Goal: Task Accomplishment & Management: Complete application form

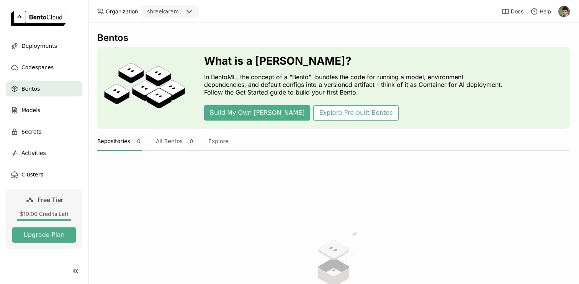
scroll to position [29, 0]
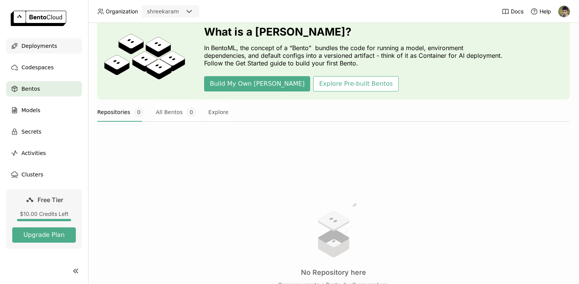
click at [67, 44] on div "Deployments" at bounding box center [44, 45] width 76 height 15
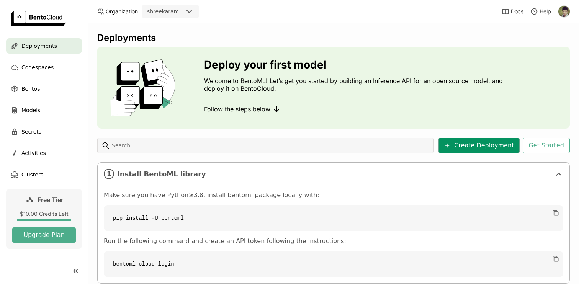
click at [461, 147] on button "Create Deployment" at bounding box center [478, 145] width 81 height 15
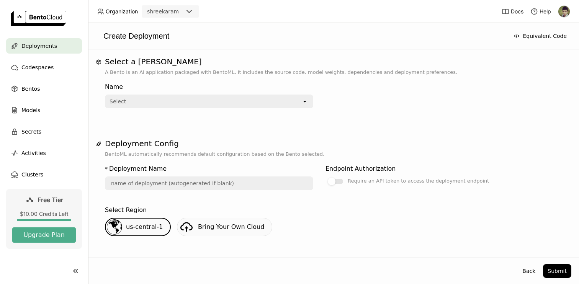
click at [307, 93] on div "Name Select open" at bounding box center [209, 93] width 208 height 29
click at [307, 98] on icon "open" at bounding box center [305, 101] width 6 height 6
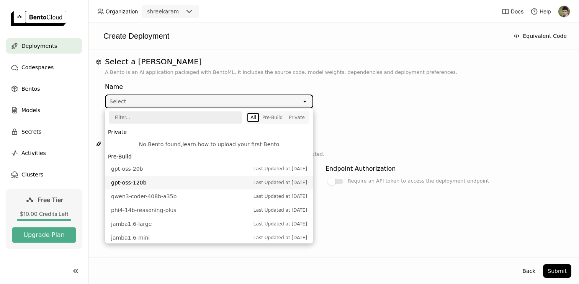
scroll to position [26, 0]
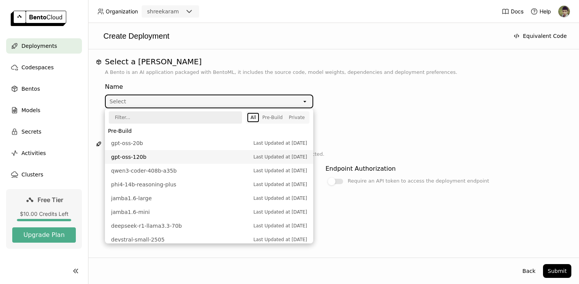
click at [286, 160] on span "Last Updated at Aug 06, 2025" at bounding box center [280, 157] width 54 height 8
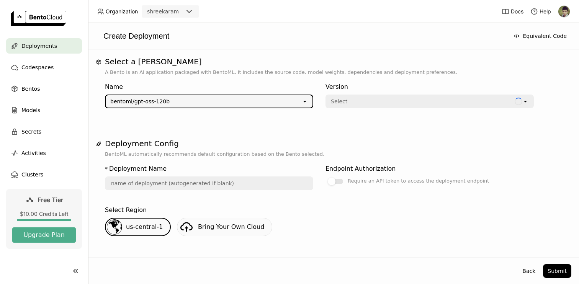
click at [364, 101] on div "Select" at bounding box center [420, 101] width 188 height 12
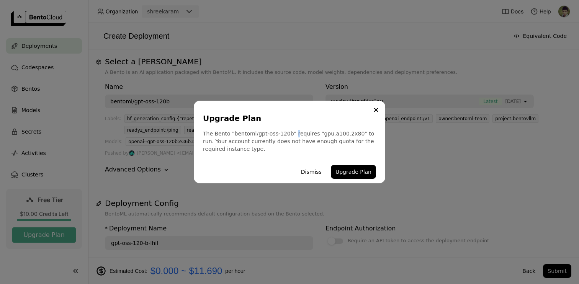
drag, startPoint x: 291, startPoint y: 134, endPoint x: 294, endPoint y: 137, distance: 4.3
click at [294, 137] on div "The Bento "bentoml/gpt-oss-120b" requires "gpu.a100.2x80" to run. Your account …" at bounding box center [289, 141] width 173 height 23
click at [298, 155] on div "Upgrade Plan The Bento "bentoml/gpt-oss-120b" requires "gpu.a100.2x80" to run. …" at bounding box center [289, 142] width 191 height 83
click at [311, 172] on button "Dismiss" at bounding box center [311, 172] width 30 height 14
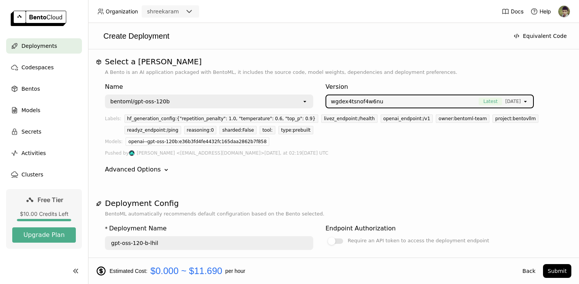
click at [244, 101] on div "bentoml/gpt-oss-120b" at bounding box center [204, 101] width 196 height 12
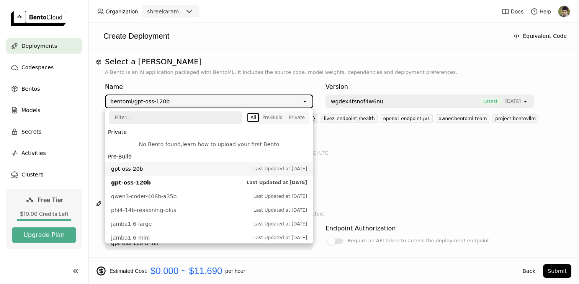
click at [220, 166] on span "gpt-oss-20b" at bounding box center [180, 169] width 139 height 8
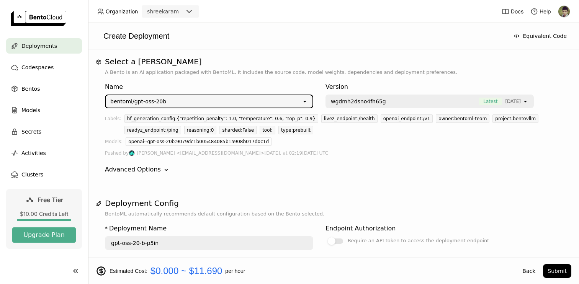
click at [413, 98] on div "Organization shreekaram Docs Help Deployments Codespaces Bentos Models Secrets …" at bounding box center [289, 142] width 579 height 284
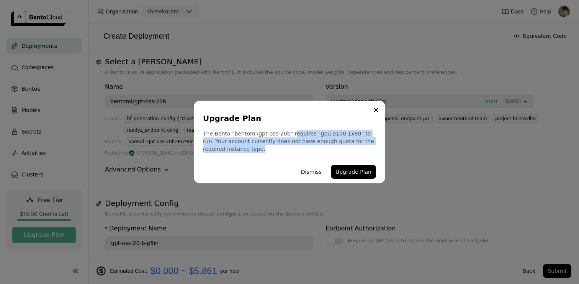
drag, startPoint x: 291, startPoint y: 134, endPoint x: 299, endPoint y: 149, distance: 16.4
click at [299, 149] on div "The Bento "bentoml/gpt-oss-20b" requires "gpu.a100.1x80" to run. Your account c…" at bounding box center [289, 141] width 173 height 23
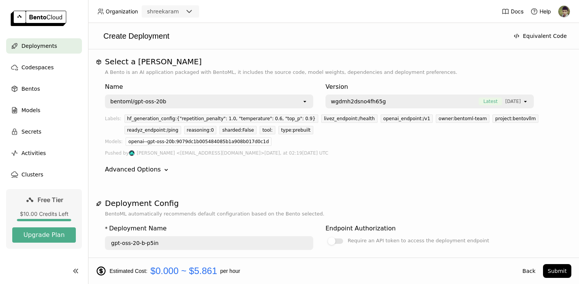
click at [379, 69] on div "Upgrade Plan The Bento "bentoml/gpt-oss-20b" requires "" to run. Your account c…" at bounding box center [289, 142] width 579 height 284
click at [286, 100] on div "bentoml/gpt-oss-20b" at bounding box center [204, 101] width 196 height 12
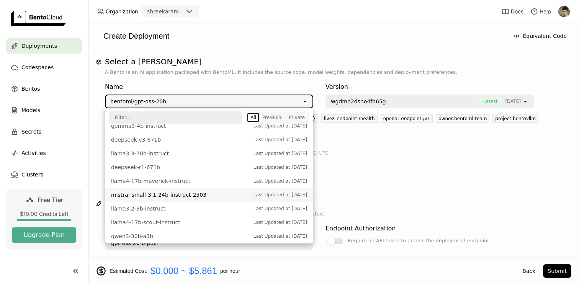
scroll to position [266, 0]
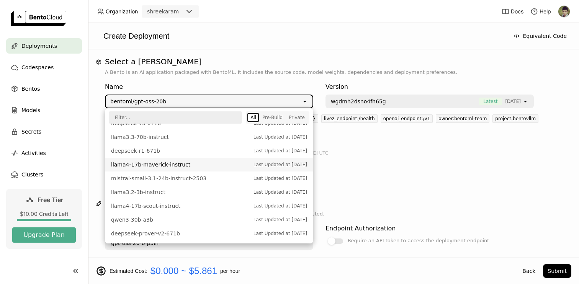
click at [190, 166] on span "llama4-17b-maverick-instruct" at bounding box center [180, 165] width 139 height 8
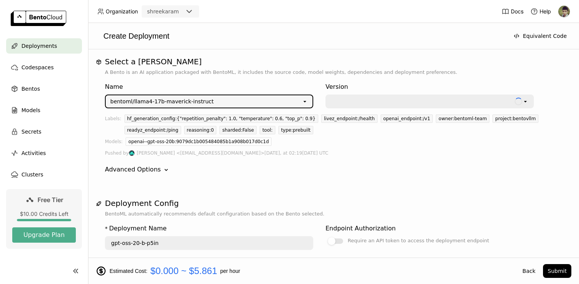
click at [259, 101] on div "bentoml/llama4-17b-maverick-instruct" at bounding box center [204, 101] width 196 height 12
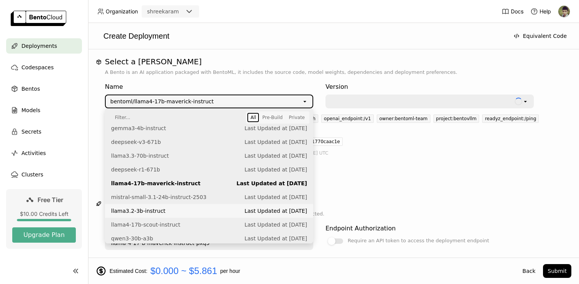
scroll to position [0, 0]
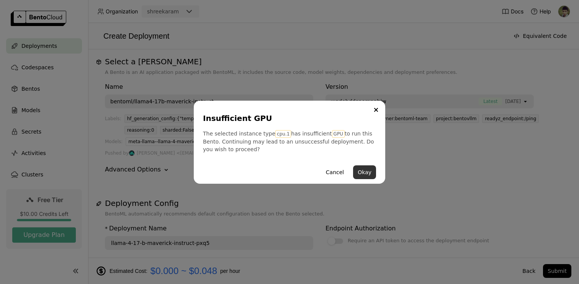
click at [367, 171] on button "Okay" at bounding box center [364, 172] width 23 height 14
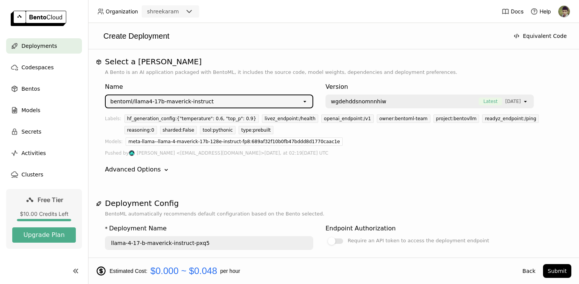
click at [296, 99] on div "bentoml/llama4-17b-maverick-instruct" at bounding box center [204, 101] width 196 height 12
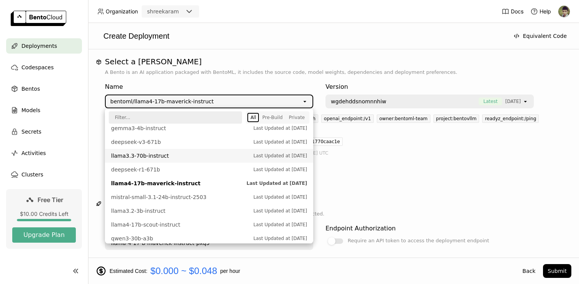
scroll to position [266, 0]
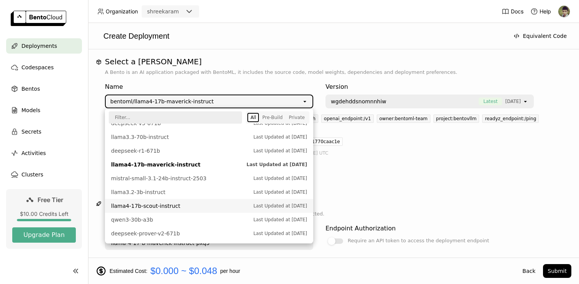
click at [220, 202] on span "llama4-17b-scout-instruct" at bounding box center [180, 206] width 139 height 8
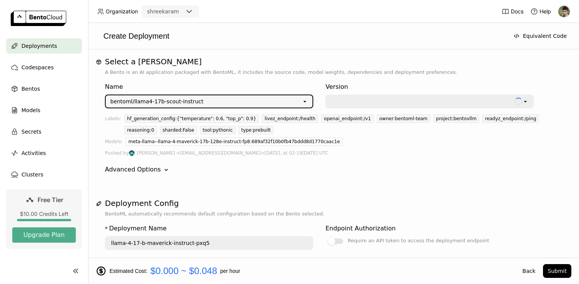
type input "llama-4-17-b-scout-instruct-8k1y"
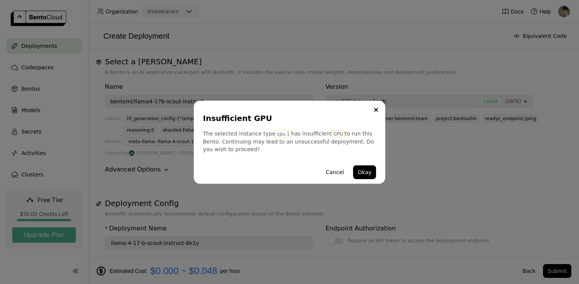
click at [302, 135] on div "The selected instance type cpu.1 has insufficient GPU to run this Bento. Contin…" at bounding box center [289, 141] width 173 height 23
click at [365, 171] on button "Okay" at bounding box center [364, 172] width 23 height 14
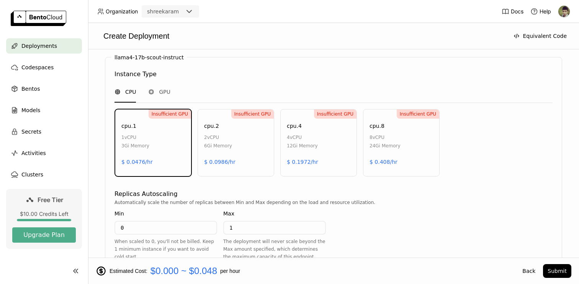
scroll to position [464, 0]
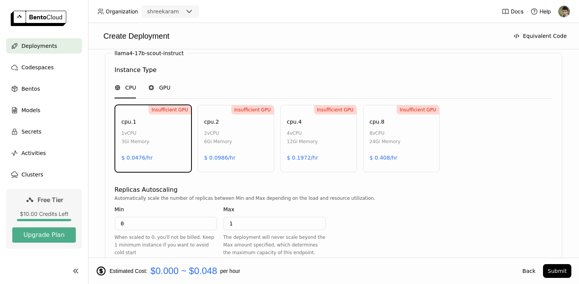
click at [169, 91] on span "GPU" at bounding box center [164, 88] width 11 height 8
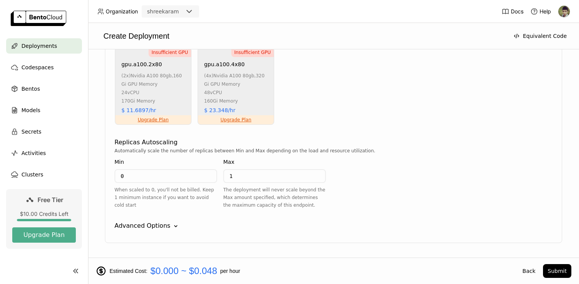
scroll to position [690, 0]
click at [138, 223] on div "Advanced Options" at bounding box center [142, 224] width 56 height 9
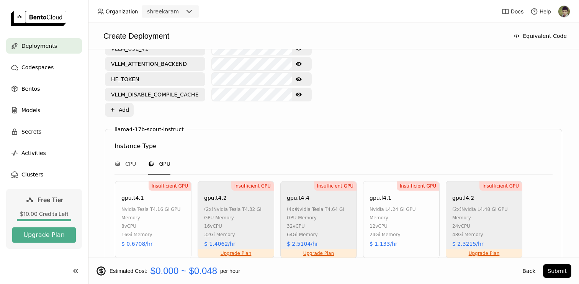
scroll to position [475, 0]
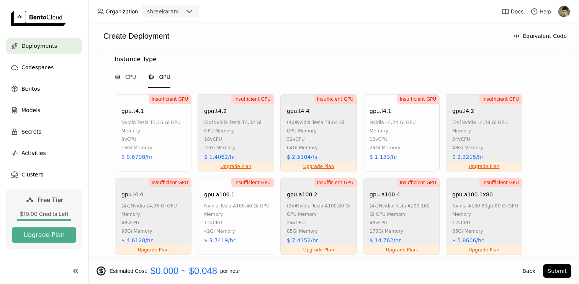
click at [406, 135] on div "12 vCPU" at bounding box center [402, 139] width 66 height 8
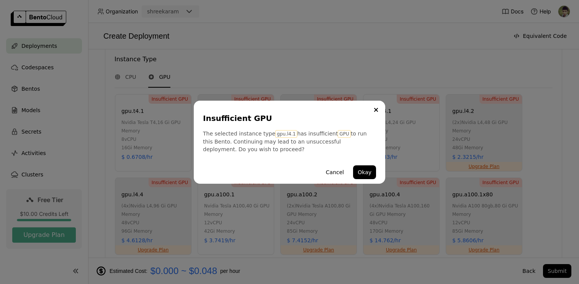
click at [364, 161] on div "Cancel Okay" at bounding box center [289, 172] width 173 height 23
click at [364, 163] on div "Cancel Okay" at bounding box center [289, 172] width 173 height 23
click at [361, 176] on button "Okay" at bounding box center [364, 172] width 23 height 14
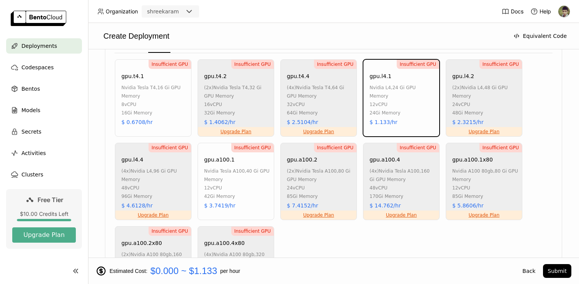
scroll to position [514, 0]
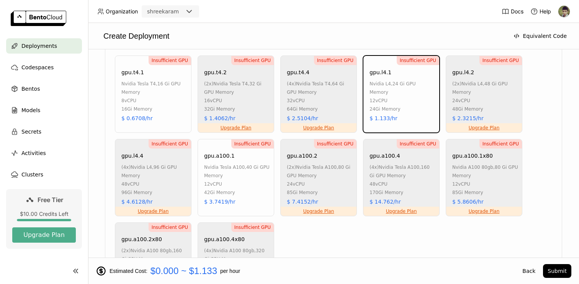
click at [478, 127] on link "Upgrade Plan" at bounding box center [483, 128] width 31 height 6
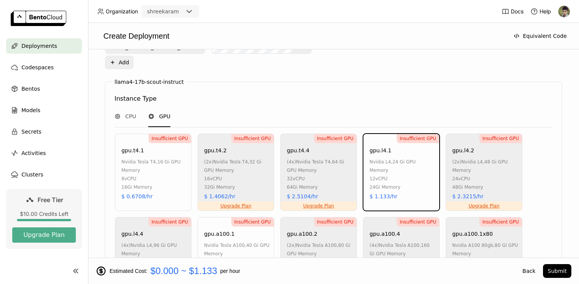
scroll to position [432, 0]
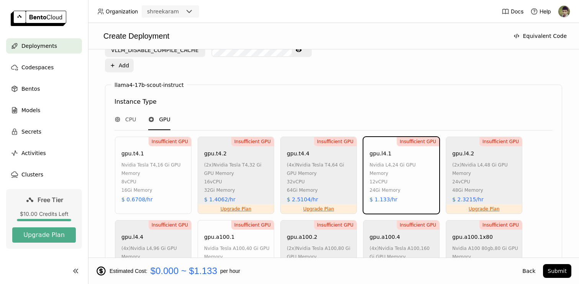
click at [243, 183] on div "16 vCPU" at bounding box center [237, 182] width 66 height 8
click at [241, 181] on div "16 vCPU" at bounding box center [237, 182] width 66 height 8
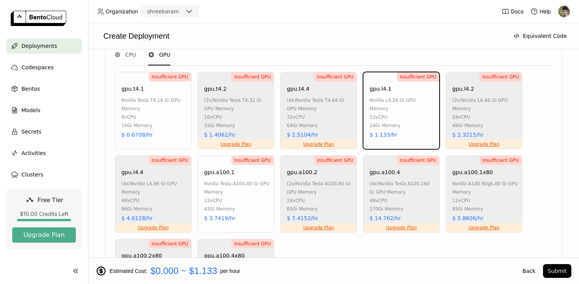
scroll to position [524, 0]
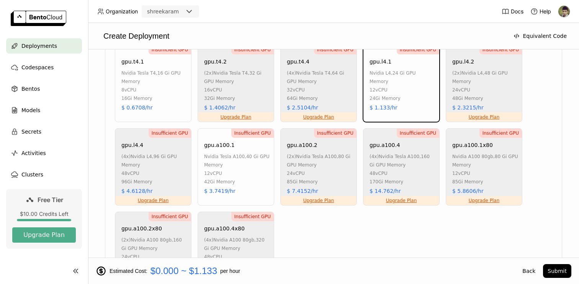
click at [403, 165] on div "(4x) nvidia tesla a100 , 160 Gi GPU Memory" at bounding box center [402, 160] width 66 height 17
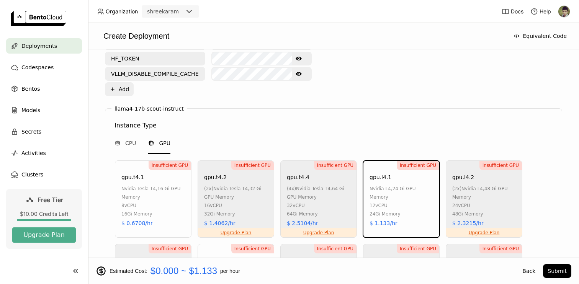
scroll to position [390, 0]
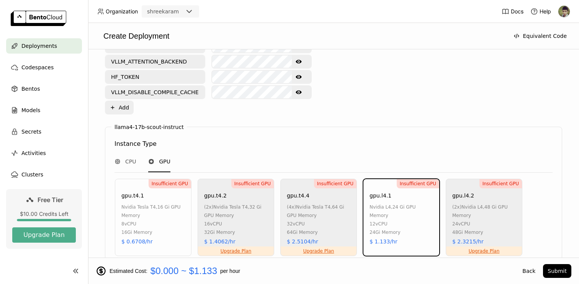
click at [145, 164] on div "CPU GPU" at bounding box center [333, 162] width 438 height 21
click at [548, 8] on span "Help" at bounding box center [544, 11] width 11 height 7
click at [530, 28] on link "Support" at bounding box center [523, 27] width 51 height 11
click at [515, 8] on span "Docs" at bounding box center [517, 11] width 13 height 7
click at [342, 154] on div "CPU GPU" at bounding box center [333, 162] width 438 height 21
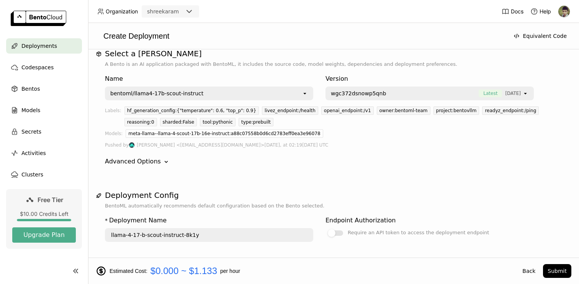
scroll to position [0, 0]
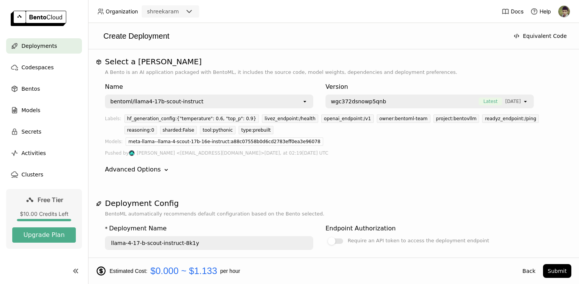
click at [144, 169] on div "Advanced Options" at bounding box center [133, 169] width 56 height 9
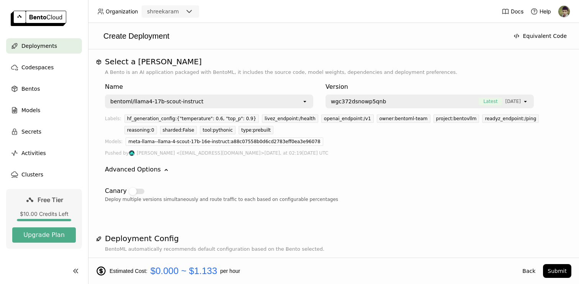
click at [144, 169] on div "Advanced Options" at bounding box center [133, 169] width 56 height 9
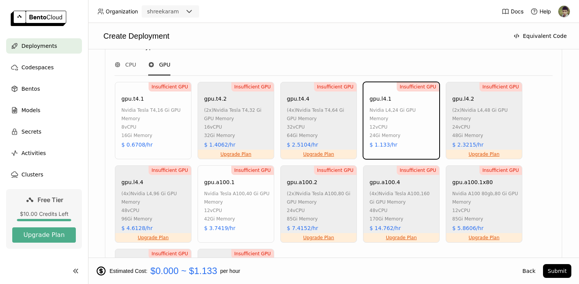
scroll to position [491, 0]
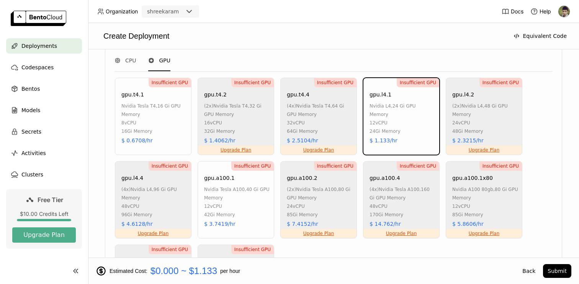
click at [257, 215] on div "42Gi Memory" at bounding box center [237, 214] width 66 height 8
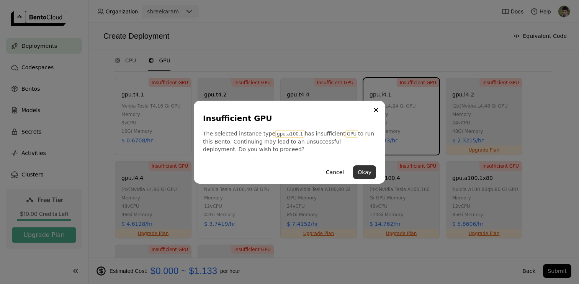
click at [364, 170] on button "Okay" at bounding box center [364, 172] width 23 height 14
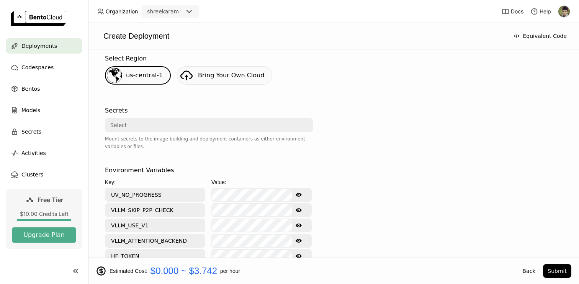
scroll to position [132, 0]
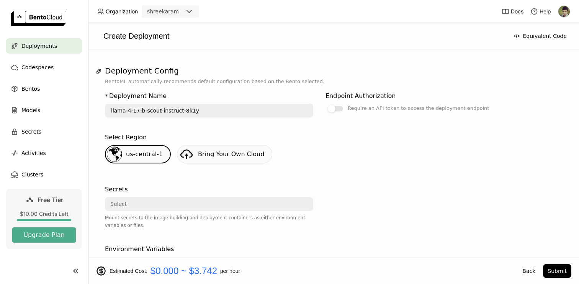
click at [271, 202] on div "Select" at bounding box center [207, 204] width 202 height 12
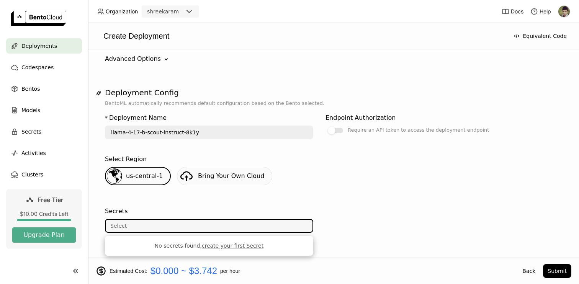
scroll to position [80, 0]
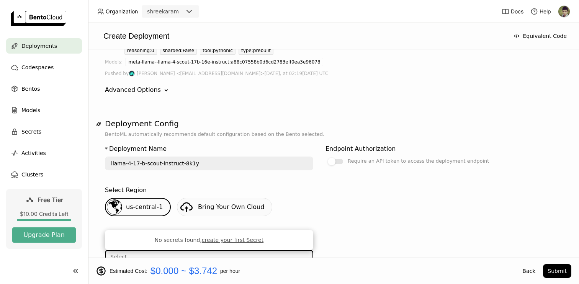
click at [381, 190] on div "Select Region" at bounding box center [333, 190] width 457 height 9
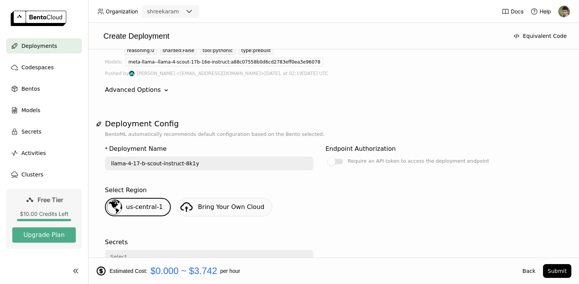
click at [248, 207] on span "Bring Your Own Cloud" at bounding box center [231, 206] width 66 height 7
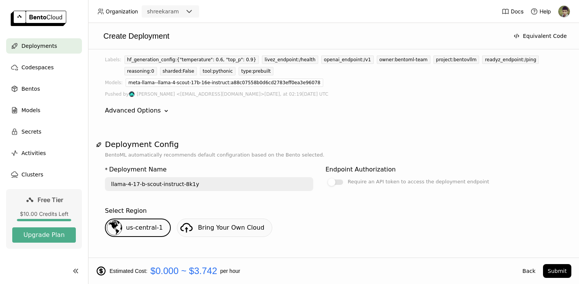
click at [392, 119] on div "Name bentoml/llama4-17b-scout-instruct open Version wgc372dsnowp5qnb Latest 11 …" at bounding box center [333, 69] width 457 height 104
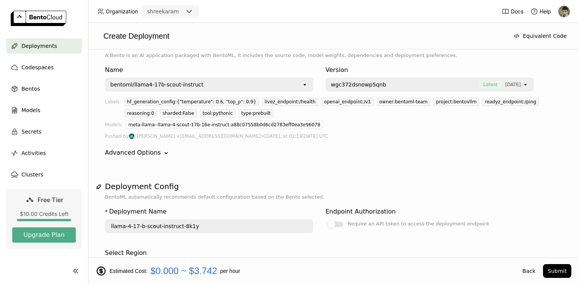
scroll to position [11, 0]
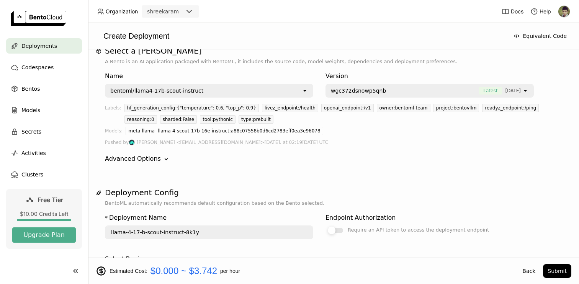
click at [345, 231] on div "Require an API token to access the deployment endpoint" at bounding box center [416, 229] width 144 height 9
click at [325, 236] on input "Require an API token to access the deployment endpoint" at bounding box center [325, 236] width 0 height 0
click at [249, 230] on input "llama-4-17-b-scout-instruct-8k1y" at bounding box center [209, 232] width 207 height 12
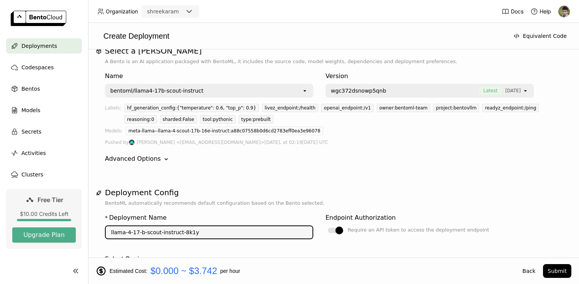
scroll to position [0, 0]
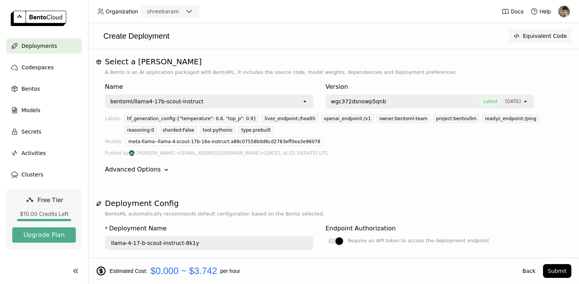
click at [540, 42] on button "Equivalent Code" at bounding box center [540, 36] width 62 height 14
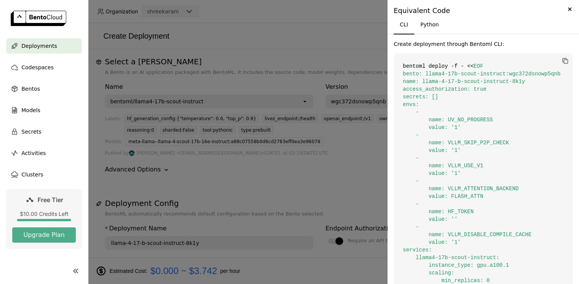
click at [345, 177] on div at bounding box center [289, 142] width 579 height 284
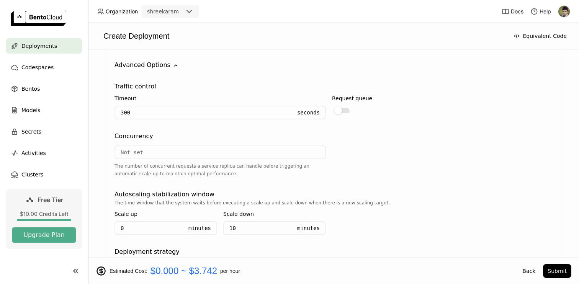
scroll to position [916, 0]
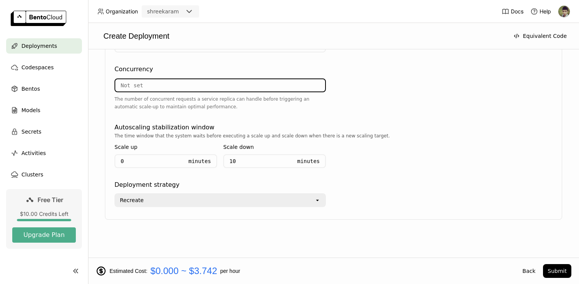
click at [294, 83] on input "number" at bounding box center [220, 85] width 210 height 12
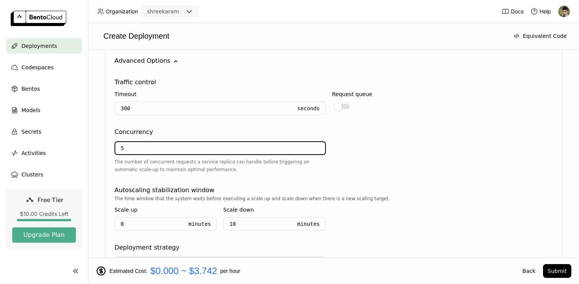
scroll to position [853, 0]
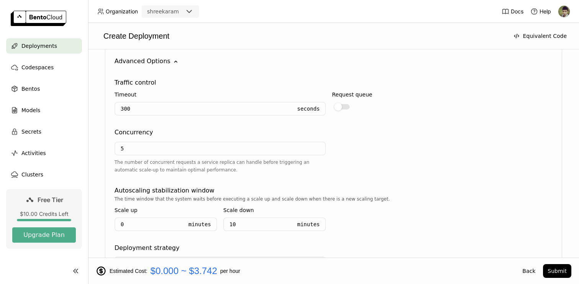
click at [281, 163] on div "The number of concurrent requests a service replica can handle before triggerin…" at bounding box center [219, 165] width 211 height 15
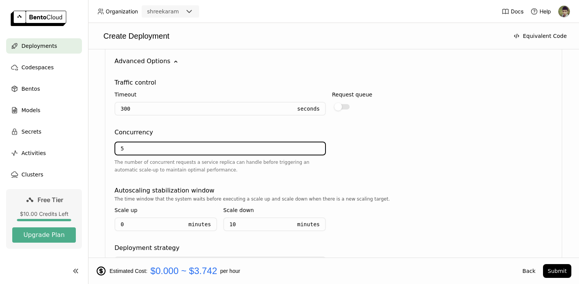
click at [256, 151] on input "5" at bounding box center [220, 148] width 210 height 12
click at [267, 176] on div "5 The number of concurrent requests a service replica can handle before trigger…" at bounding box center [219, 158] width 211 height 43
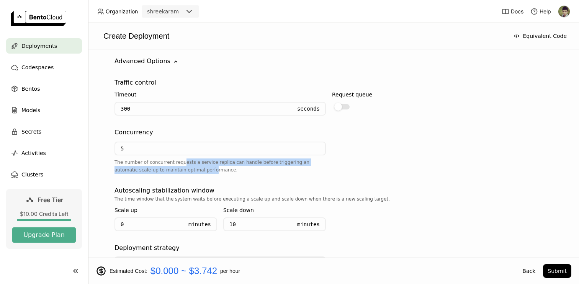
drag, startPoint x: 182, startPoint y: 165, endPoint x: 188, endPoint y: 170, distance: 8.1
click at [188, 170] on div "The number of concurrent requests a service replica can handle before triggerin…" at bounding box center [219, 165] width 211 height 15
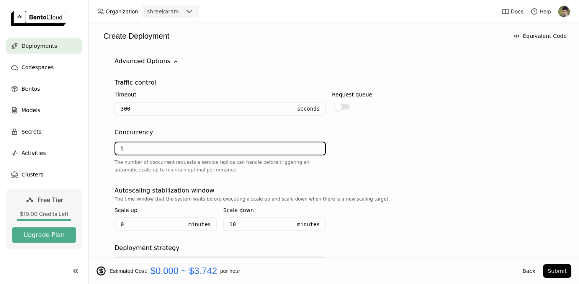
click at [160, 150] on input "5" at bounding box center [220, 148] width 210 height 12
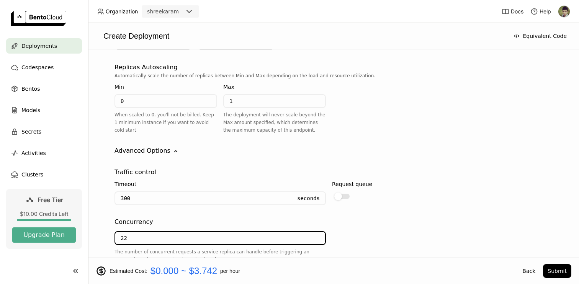
scroll to position [763, 0]
drag, startPoint x: 132, startPoint y: 235, endPoint x: 101, endPoint y: 231, distance: 30.6
type input "5"
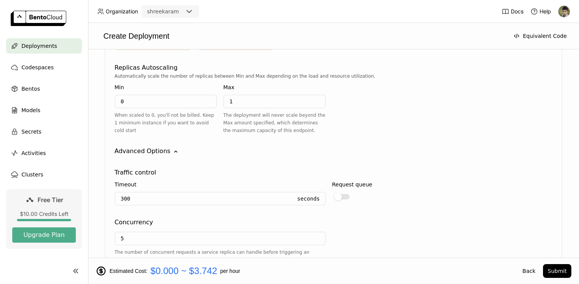
click at [146, 219] on div "Concurrency" at bounding box center [133, 222] width 39 height 9
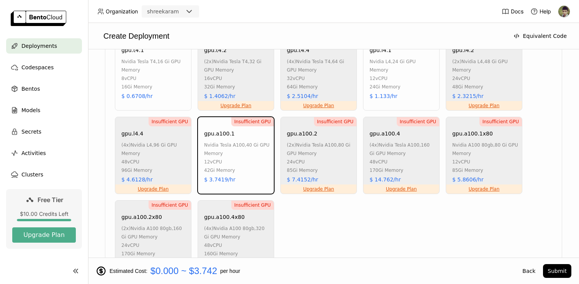
scroll to position [478, 0]
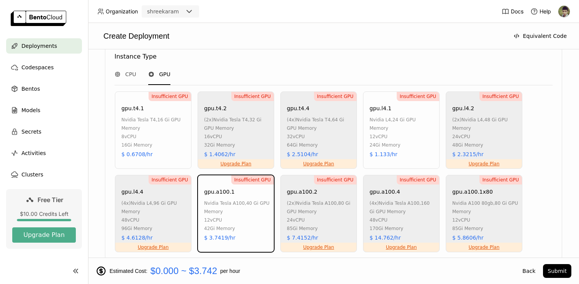
click at [164, 132] on div "8 vCPU" at bounding box center [154, 136] width 66 height 8
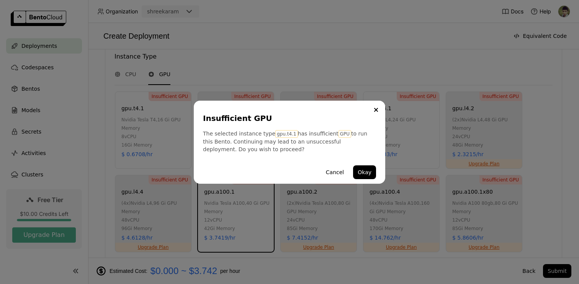
click at [382, 165] on div "Insufficient GPU The selected instance type gpu.t4.1 has insufficient GPU to ru…" at bounding box center [289, 142] width 191 height 83
click at [365, 166] on button "Okay" at bounding box center [364, 172] width 23 height 14
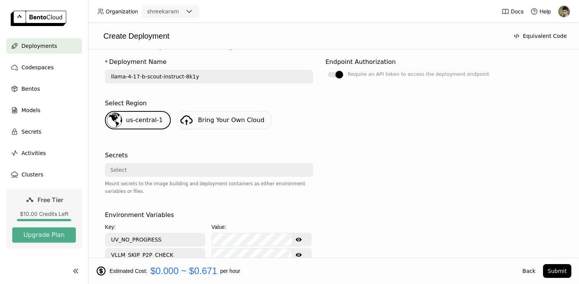
scroll to position [0, 0]
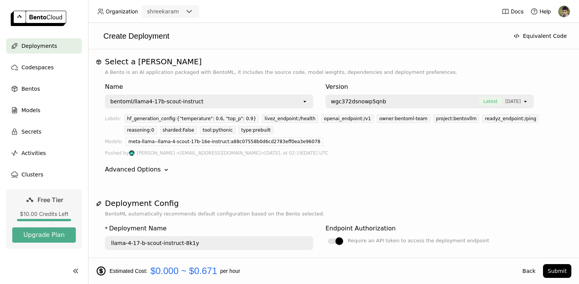
click at [196, 101] on div "bentoml/llama4-17b-scout-instruct" at bounding box center [156, 102] width 93 height 8
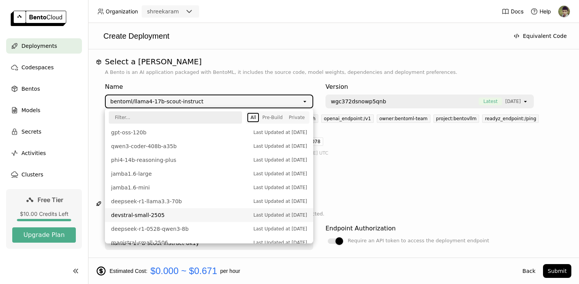
scroll to position [266, 0]
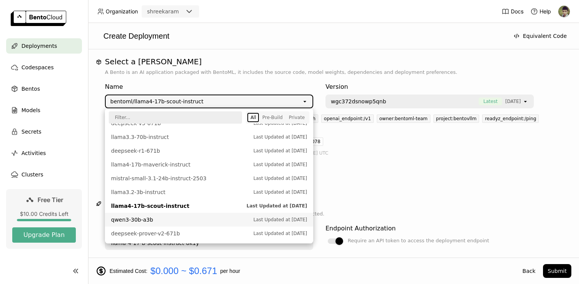
click at [192, 219] on span "qwen3-30b-a3b" at bounding box center [180, 220] width 139 height 8
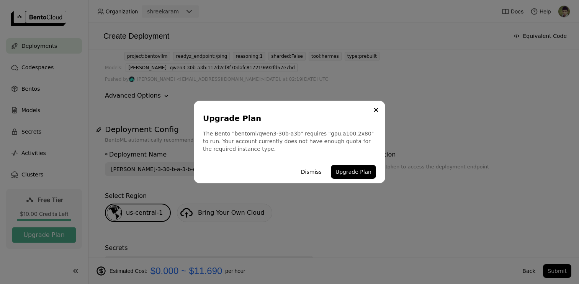
scroll to position [78, 0]
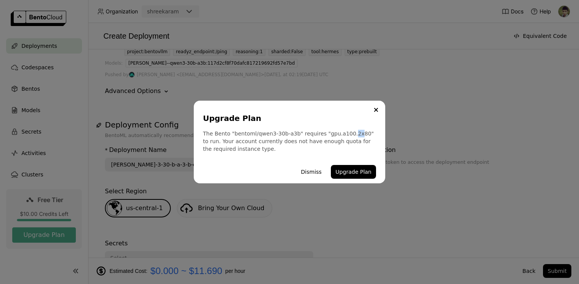
drag, startPoint x: 347, startPoint y: 135, endPoint x: 352, endPoint y: 136, distance: 4.7
click at [352, 136] on div "The Bento "bentoml/qwen3-30b-a3b" requires "gpu.a100.2x80" to run. Your account…" at bounding box center [289, 141] width 173 height 23
click at [320, 174] on button "Dismiss" at bounding box center [311, 172] width 30 height 14
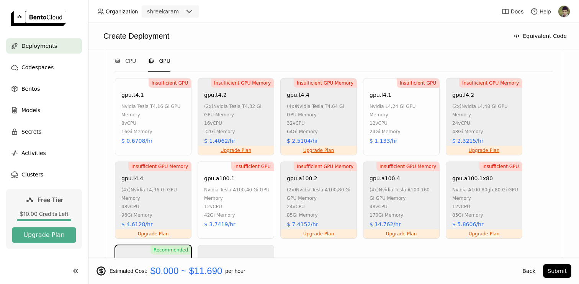
scroll to position [460, 0]
click at [326, 201] on div "(2x) nvidia tesla a100 , 80 Gi GPU Memory" at bounding box center [320, 194] width 66 height 17
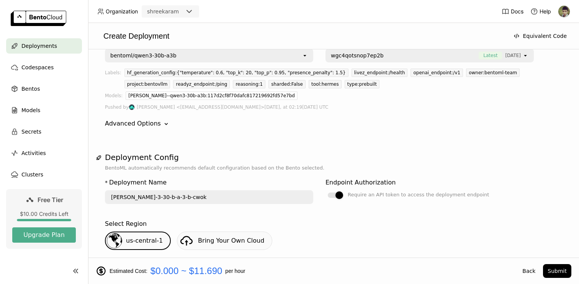
scroll to position [0, 0]
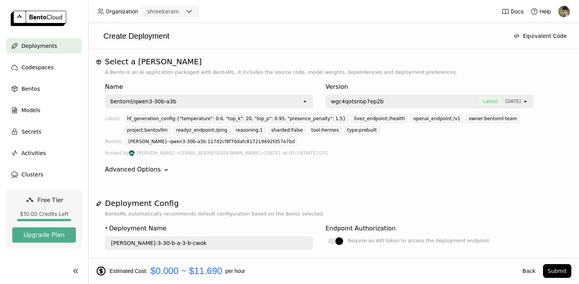
click at [242, 103] on div "bentoml/qwen3-30b-a3b" at bounding box center [204, 101] width 196 height 12
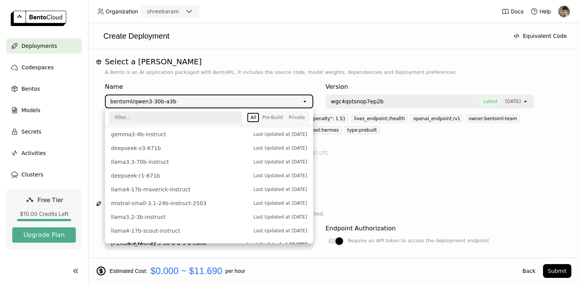
scroll to position [266, 0]
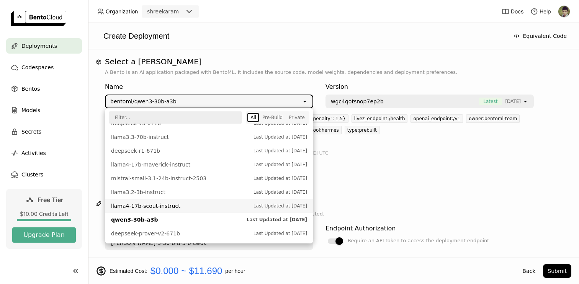
click at [198, 205] on span "llama4-17b-scout-instruct" at bounding box center [180, 206] width 139 height 8
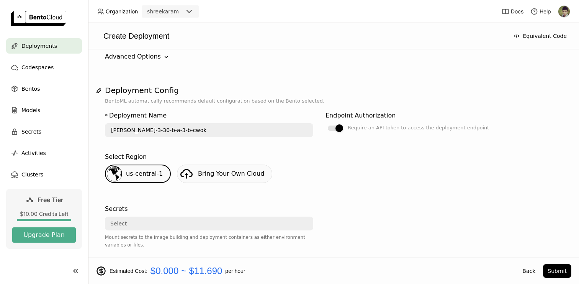
scroll to position [114, 0]
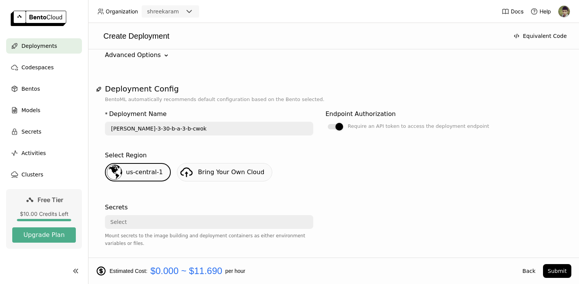
type input "llama-4-17-b-scout-instruct-zak9"
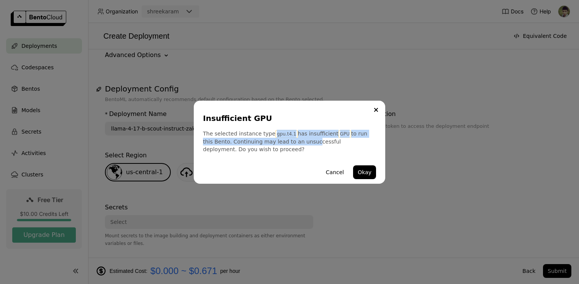
drag, startPoint x: 273, startPoint y: 135, endPoint x: 301, endPoint y: 146, distance: 30.4
click at [300, 141] on div "The selected instance type gpu.t4.1 has insufficient GPU to run this Bento. Con…" at bounding box center [289, 141] width 173 height 23
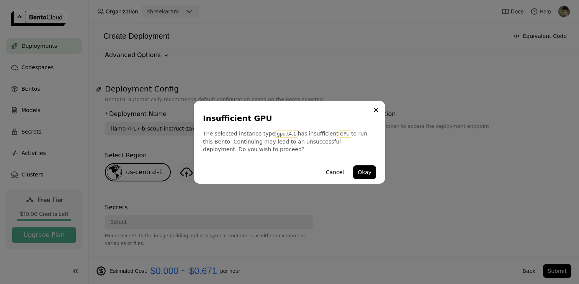
click at [301, 146] on div "The selected instance type gpu.t4.1 has insufficient GPU to run this Bento. Con…" at bounding box center [289, 141] width 173 height 23
click at [333, 170] on button "Cancel" at bounding box center [334, 172] width 27 height 14
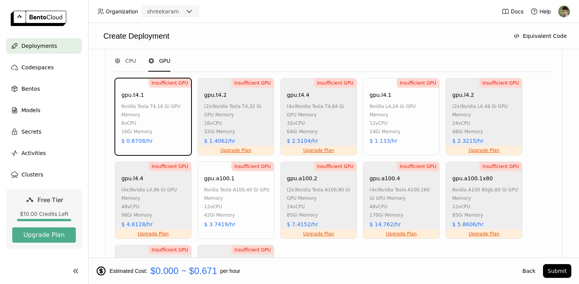
scroll to position [506, 0]
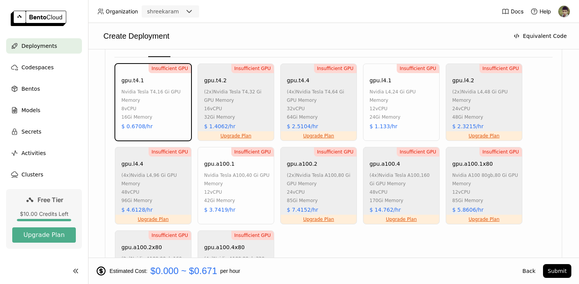
click at [378, 113] on div "24Gi Memory" at bounding box center [402, 117] width 66 height 8
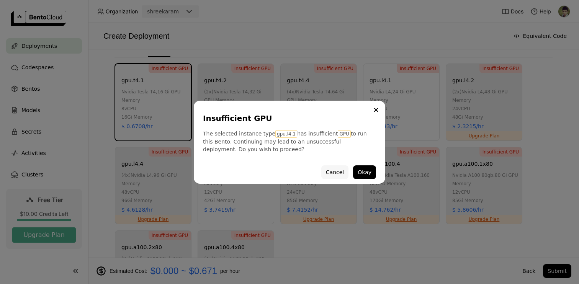
click at [328, 172] on button "Cancel" at bounding box center [334, 172] width 27 height 14
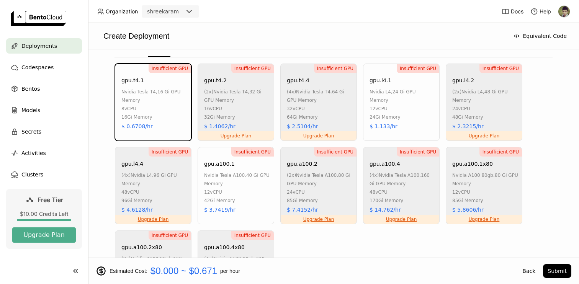
click at [244, 209] on div "Insufficient GPU gpu.a100.1 nvidia tesla a100 , 40 Gi GPU Memory 12 vCPU 42Gi M…" at bounding box center [235, 185] width 77 height 77
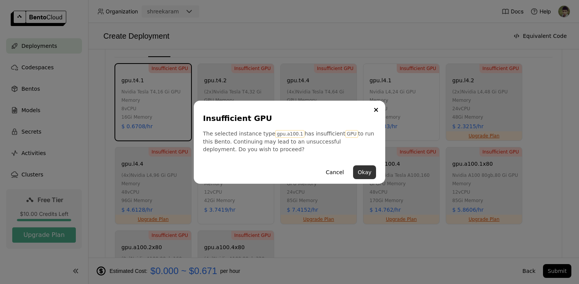
click at [372, 173] on button "Okay" at bounding box center [364, 172] width 23 height 14
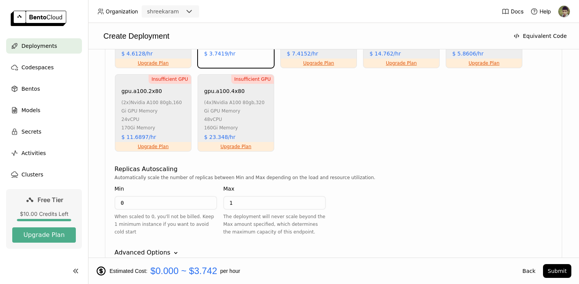
scroll to position [712, 0]
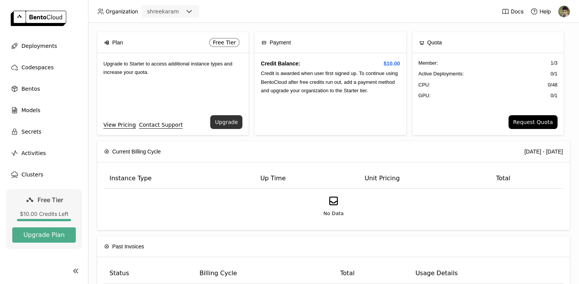
click at [223, 121] on button "Upgrade" at bounding box center [226, 122] width 32 height 14
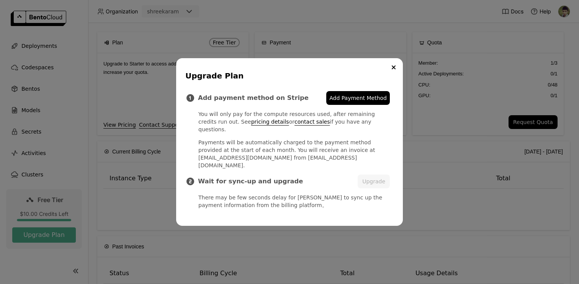
click at [363, 102] on span "Add Payment Method" at bounding box center [357, 98] width 57 height 8
click at [424, 59] on div "Upgrade Plan Add payment method on Stripe Add Payment Method You will only pay …" at bounding box center [289, 142] width 579 height 284
